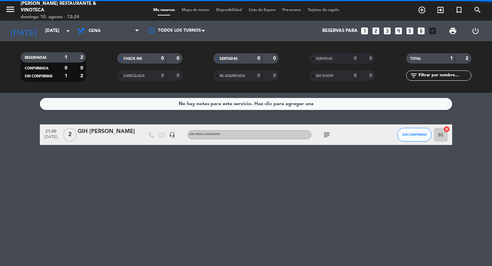
drag, startPoint x: 20, startPoint y: 12, endPoint x: 26, endPoint y: 16, distance: 7.4
click at [19, 12] on span "menu" at bounding box center [12, 10] width 15 height 16
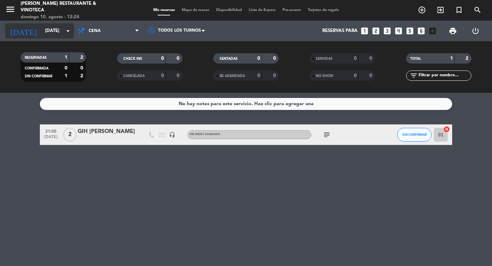
click at [39, 27] on div "[DATE] [DATE] arrow_drop_down" at bounding box center [39, 30] width 69 height 15
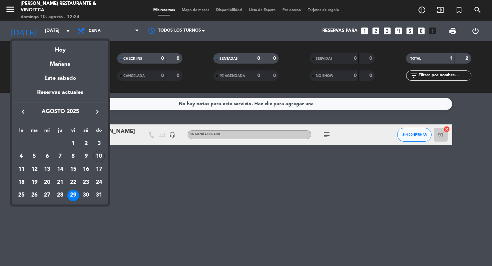
click at [95, 113] on icon "keyboard_arrow_right" at bounding box center [97, 112] width 8 height 8
click at [21, 109] on icon "keyboard_arrow_left" at bounding box center [23, 112] width 8 height 8
click at [87, 168] on div "16" at bounding box center [86, 170] width 12 height 12
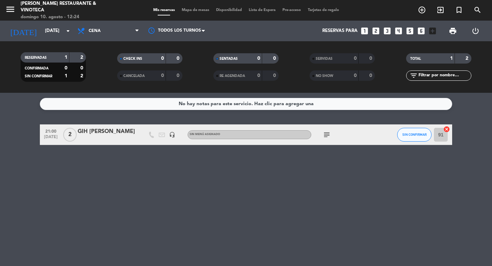
type input "sáb. 16 ago."
click at [398, 29] on icon "looks_4" at bounding box center [398, 30] width 9 height 9
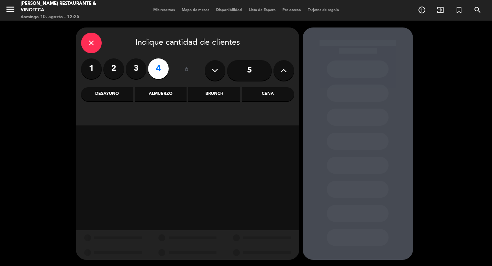
click at [176, 101] on div "close Indique cantidad de clientes 1 2 3 4 ó 5 Desayuno Almuerzo Brunch Cena" at bounding box center [187, 77] width 223 height 98
click at [173, 97] on div "Almuerzo" at bounding box center [161, 94] width 52 height 14
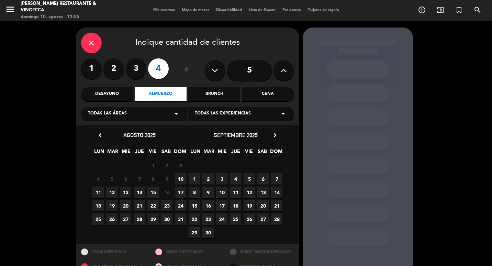
click at [94, 50] on div "close" at bounding box center [91, 43] width 21 height 21
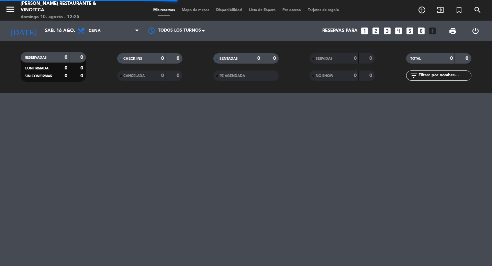
click at [104, 22] on div "Todos los servicios Desayuno Brunch Almuerzo Cena Cena Todos los servicios Desa…" at bounding box center [108, 31] width 69 height 21
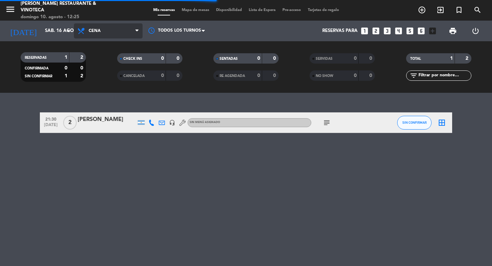
click at [106, 38] on span "Cena" at bounding box center [108, 30] width 69 height 15
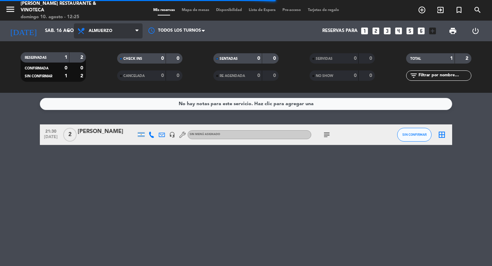
click at [108, 92] on div "menu [PERSON_NAME] Restaurante & Vinoteca [DATE] 10. agosto - 12:25 Mis reserva…" at bounding box center [246, 46] width 492 height 93
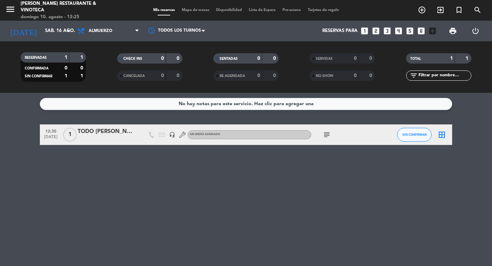
click at [120, 134] on div "TODO [PERSON_NAME] [PERSON_NAME]" at bounding box center [107, 131] width 58 height 9
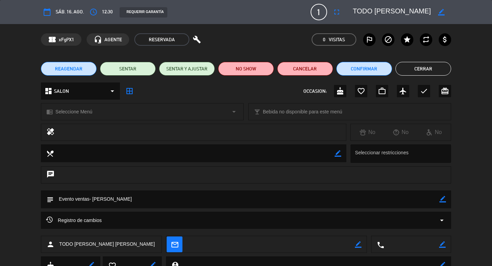
click at [430, 64] on button "Cerrar" at bounding box center [424, 69] width 56 height 14
